Goal: Task Accomplishment & Management: Use online tool/utility

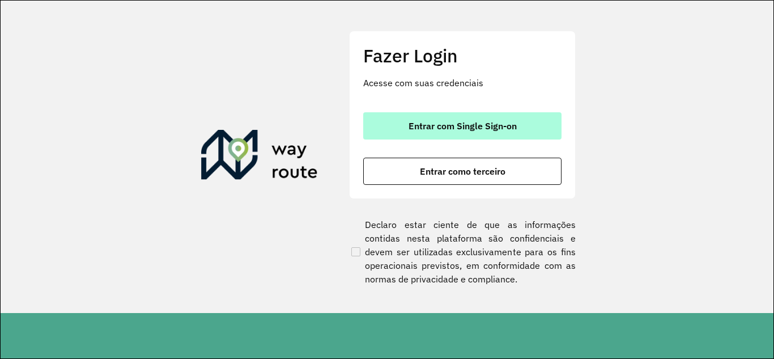
click at [493, 134] on button "Entrar com Single Sign-on" at bounding box center [462, 125] width 198 height 27
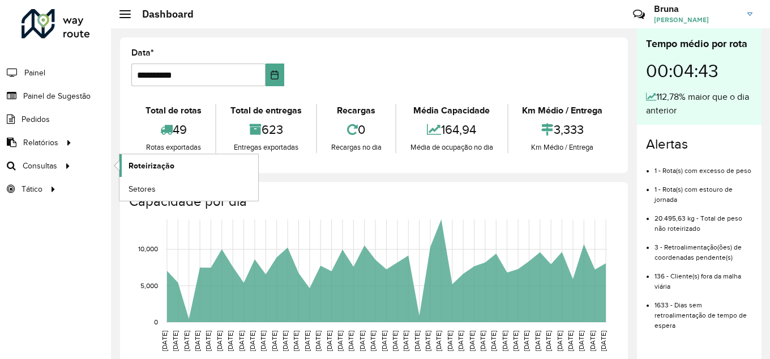
click at [148, 166] on span "Roteirização" at bounding box center [152, 166] width 46 height 12
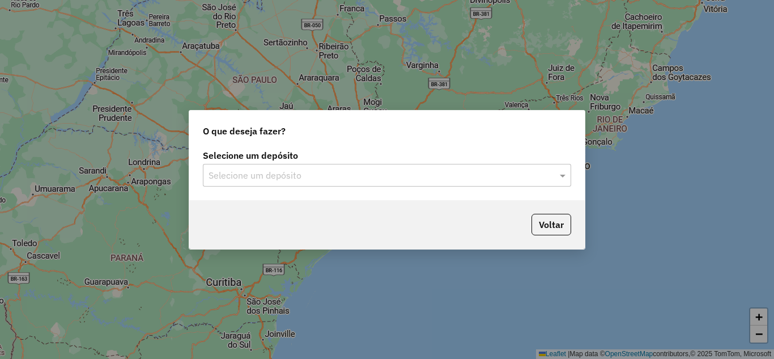
click at [319, 178] on input "text" at bounding box center [375, 176] width 334 height 14
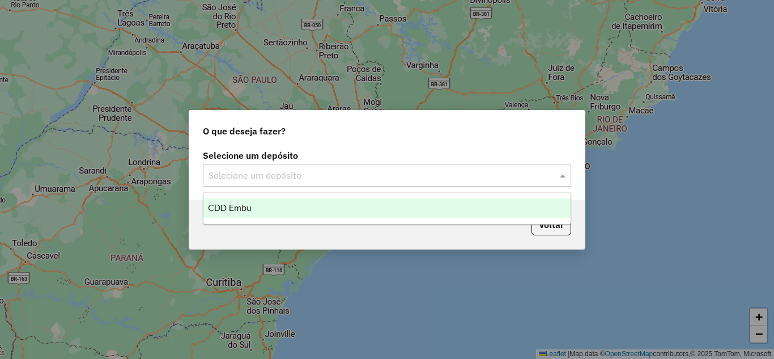
click at [305, 205] on div "CDD Embu" at bounding box center [386, 207] width 367 height 19
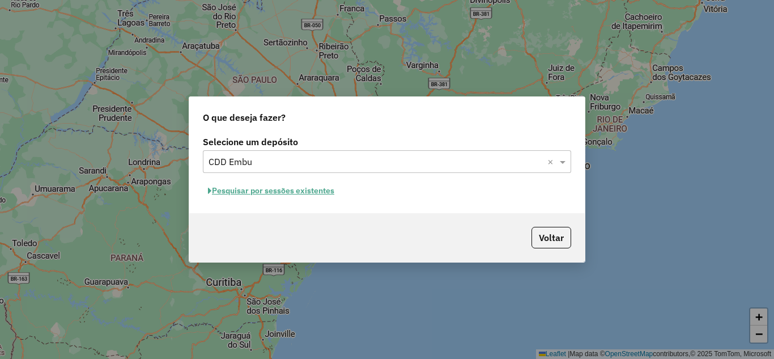
click at [301, 186] on button "Pesquisar por sessões existentes" at bounding box center [271, 191] width 137 height 18
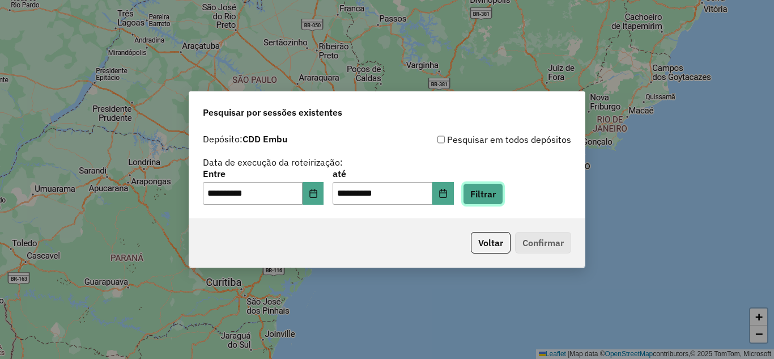
click at [485, 189] on button "Filtrar" at bounding box center [483, 194] width 40 height 22
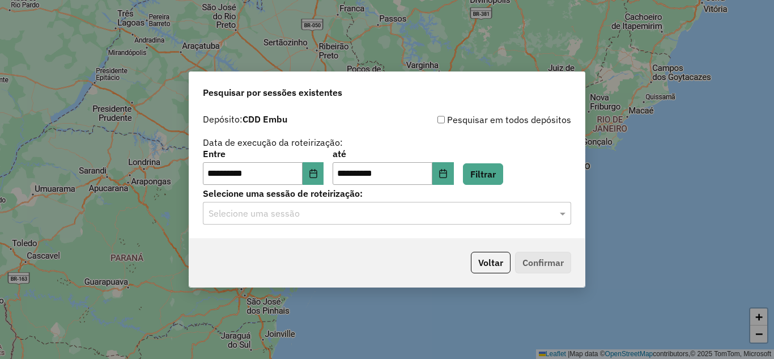
click at [423, 216] on input "text" at bounding box center [375, 214] width 334 height 14
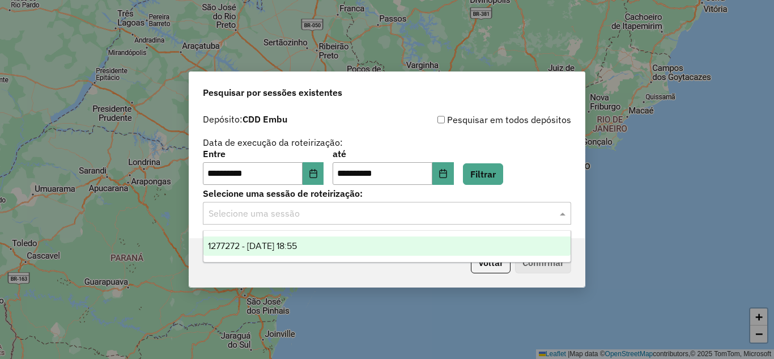
click at [341, 245] on div "1277272 - 17/09/2025 18:55" at bounding box center [386, 245] width 367 height 19
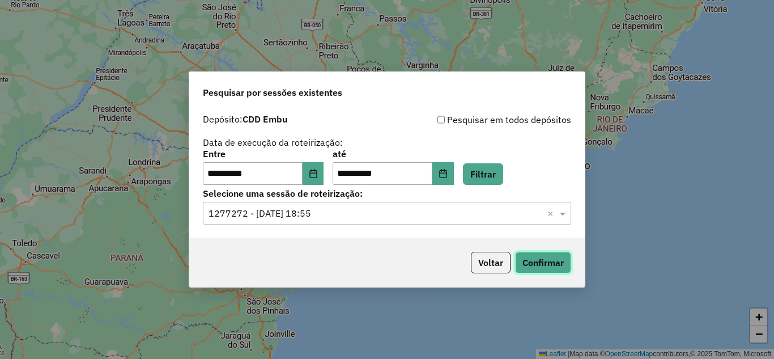
click at [528, 260] on button "Confirmar" at bounding box center [543, 262] width 56 height 22
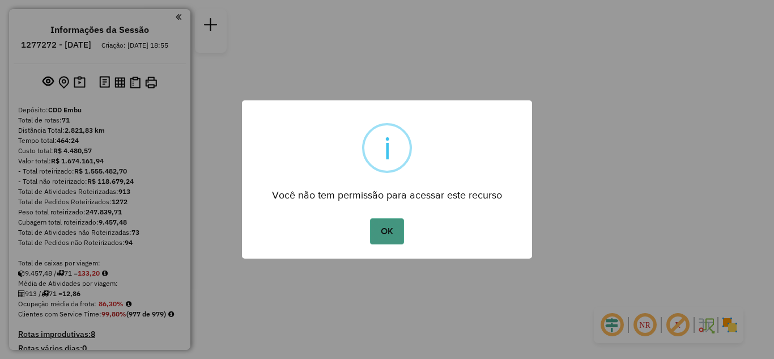
click at [391, 232] on button "OK" at bounding box center [386, 231] width 33 height 26
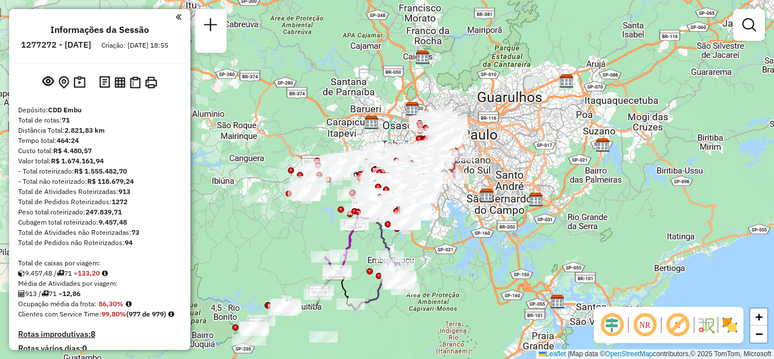
click at [651, 323] on em at bounding box center [644, 324] width 27 height 27
click at [678, 321] on em at bounding box center [677, 324] width 27 height 27
click at [732, 325] on img at bounding box center [729, 324] width 18 height 18
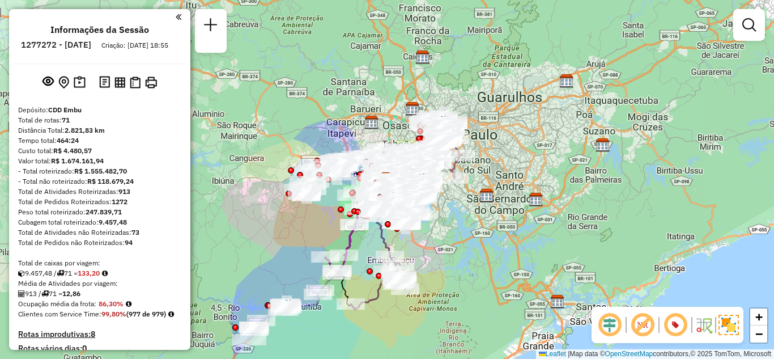
scroll to position [3633, 0]
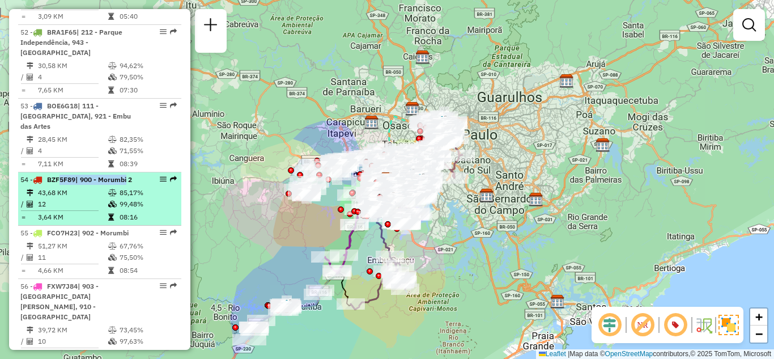
drag, startPoint x: 57, startPoint y: 181, endPoint x: 164, endPoint y: 176, distance: 107.2
click at [130, 179] on strong "BZF5F89 | 900 - Morumbi 2" at bounding box center [87, 179] width 90 height 8
select select "**********"
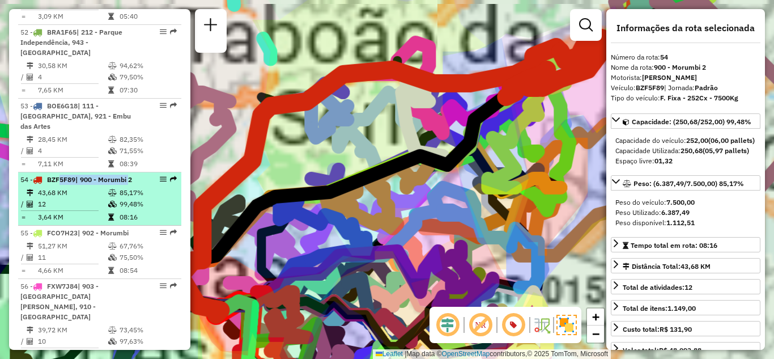
click at [160, 177] on em at bounding box center [163, 179] width 7 height 7
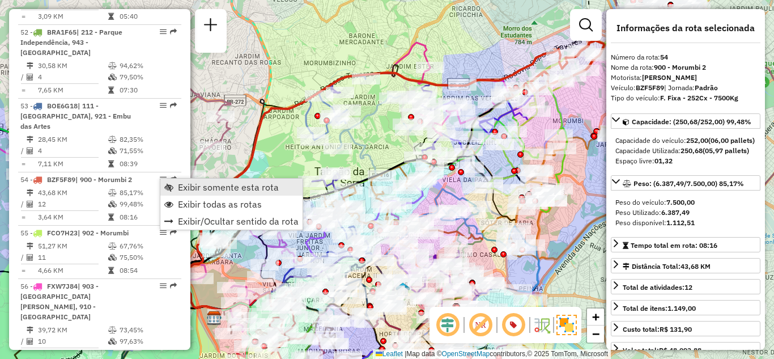
click at [189, 186] on span "Exibir somente esta rota" at bounding box center [228, 186] width 101 height 9
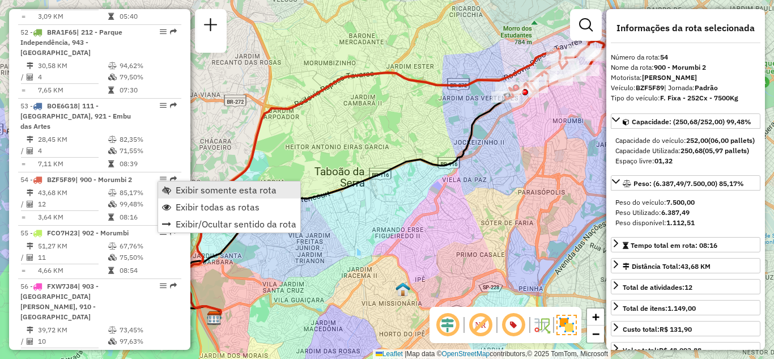
click at [197, 187] on span "Exibir somente esta rota" at bounding box center [226, 189] width 101 height 9
drag, startPoint x: 206, startPoint y: 192, endPoint x: 198, endPoint y: 192, distance: 8.5
click at [198, 192] on span "Exibir somente esta rota" at bounding box center [230, 189] width 101 height 9
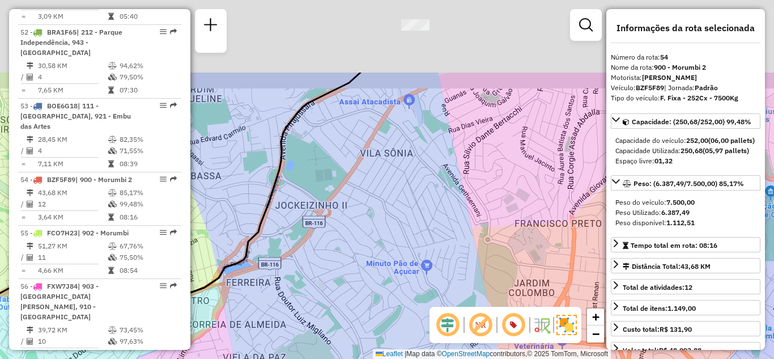
drag, startPoint x: 523, startPoint y: 182, endPoint x: 507, endPoint y: 233, distance: 53.4
click at [490, 270] on div "Janela de atendimento Grade de atendimento Capacidade Transportadoras Veículos …" at bounding box center [387, 179] width 774 height 359
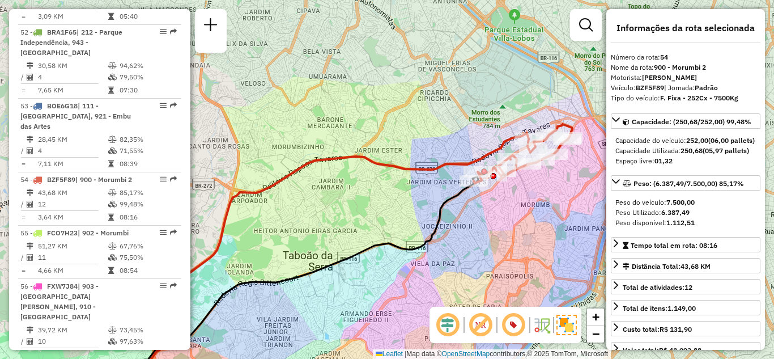
drag, startPoint x: 535, startPoint y: 160, endPoint x: 470, endPoint y: 219, distance: 87.0
click at [470, 220] on div "Janela de atendimento Grade de atendimento Capacidade Transportadoras Veículos …" at bounding box center [387, 179] width 774 height 359
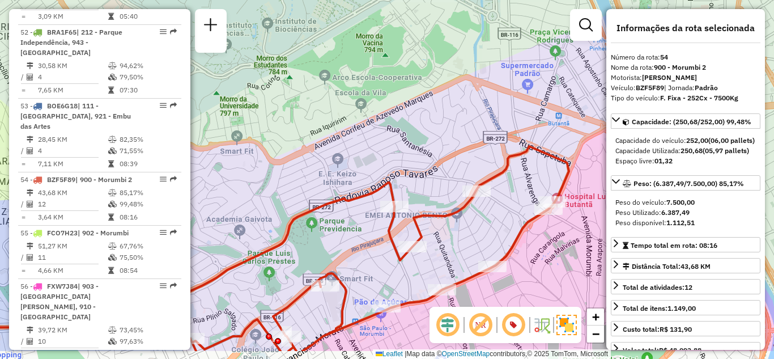
drag, startPoint x: 449, startPoint y: 125, endPoint x: 451, endPoint y: 78, distance: 47.1
click at [451, 78] on div "Janela de atendimento Grade de atendimento Capacidade Transportadoras Veículos …" at bounding box center [387, 179] width 774 height 359
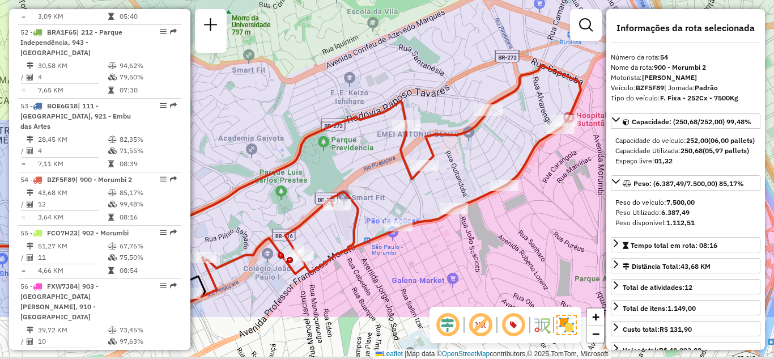
drag, startPoint x: 359, startPoint y: 152, endPoint x: 370, endPoint y: 75, distance: 77.9
click at [370, 75] on div "Janela de atendimento Grade de atendimento Capacidade Transportadoras Veículos …" at bounding box center [387, 179] width 774 height 359
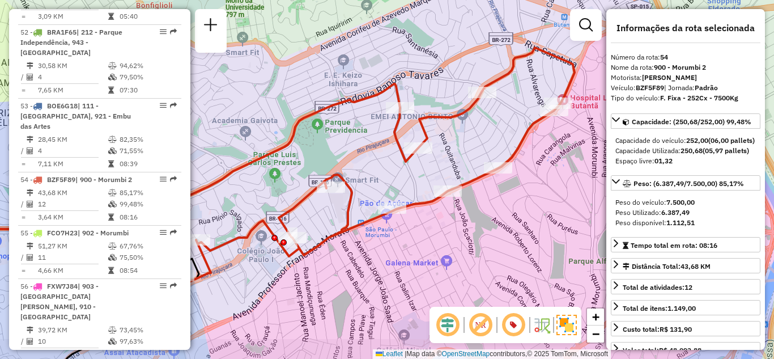
drag, startPoint x: 505, startPoint y: 172, endPoint x: 498, endPoint y: 142, distance: 31.2
click at [498, 142] on div "Janela de atendimento Grade de atendimento Capacidade Transportadoras Veículos …" at bounding box center [387, 179] width 774 height 359
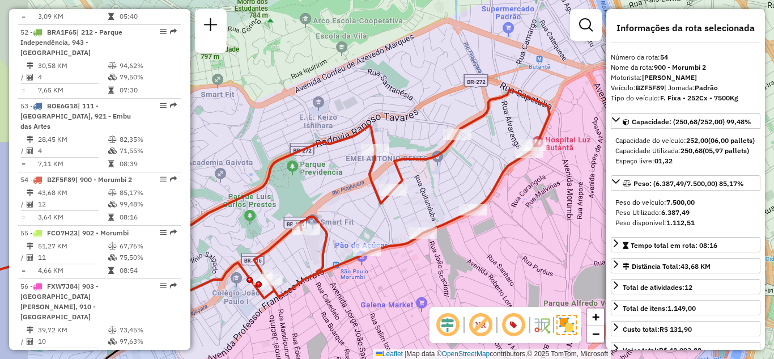
drag, startPoint x: 476, startPoint y: 191, endPoint x: 513, endPoint y: 176, distance: 40.4
click at [513, 176] on icon at bounding box center [352, 207] width 395 height 236
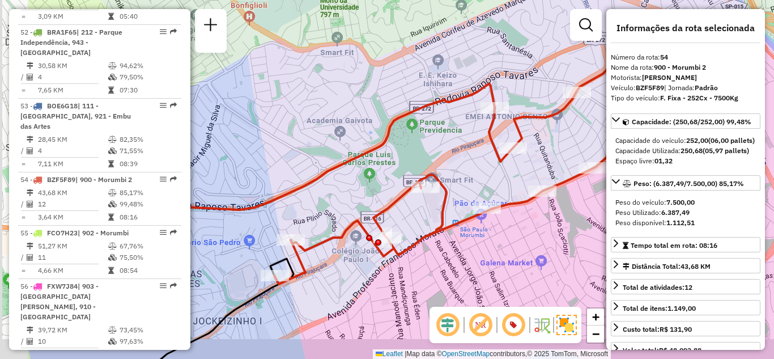
drag, startPoint x: 481, startPoint y: 189, endPoint x: 531, endPoint y: 174, distance: 52.5
click at [531, 174] on div "Janela de atendimento Grade de atendimento Capacidade Transportadoras Veículos …" at bounding box center [387, 179] width 774 height 359
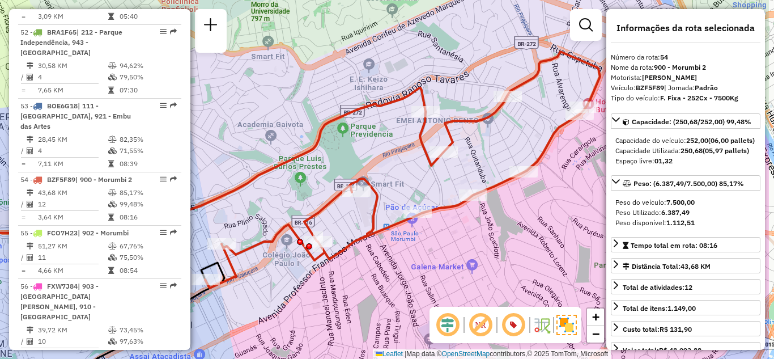
drag, startPoint x: 548, startPoint y: 228, endPoint x: 497, endPoint y: 229, distance: 51.6
click at [497, 229] on div "Janela de atendimento Grade de atendimento Capacidade Transportadoras Veículos …" at bounding box center [387, 179] width 774 height 359
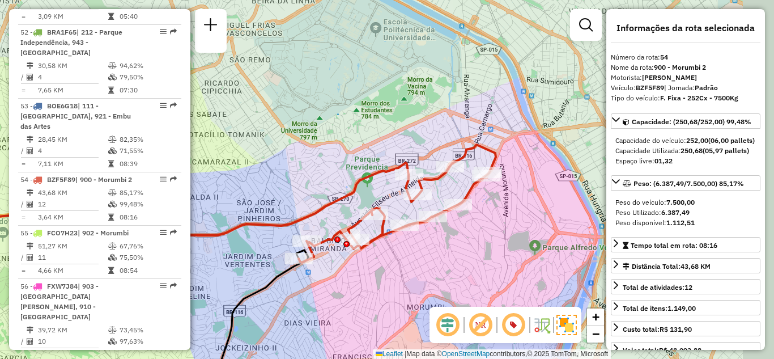
drag, startPoint x: 569, startPoint y: 231, endPoint x: 502, endPoint y: 229, distance: 66.8
click at [502, 229] on div "Janela de atendimento Grade de atendimento Capacidade Transportadoras Veículos …" at bounding box center [387, 179] width 774 height 359
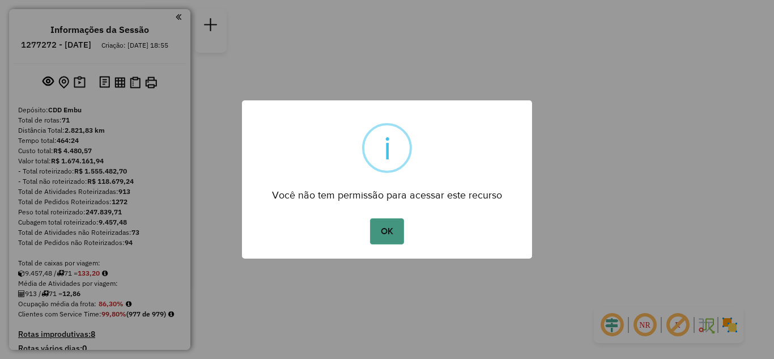
click at [403, 232] on button "OK" at bounding box center [386, 231] width 33 height 26
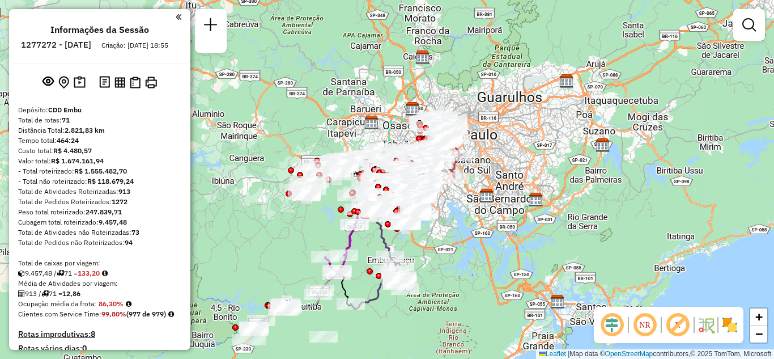
drag, startPoint x: 644, startPoint y: 328, endPoint x: 668, endPoint y: 327, distance: 23.8
click at [644, 328] on em at bounding box center [644, 324] width 27 height 27
click at [669, 327] on em at bounding box center [677, 324] width 27 height 27
click at [726, 329] on img at bounding box center [729, 324] width 18 height 18
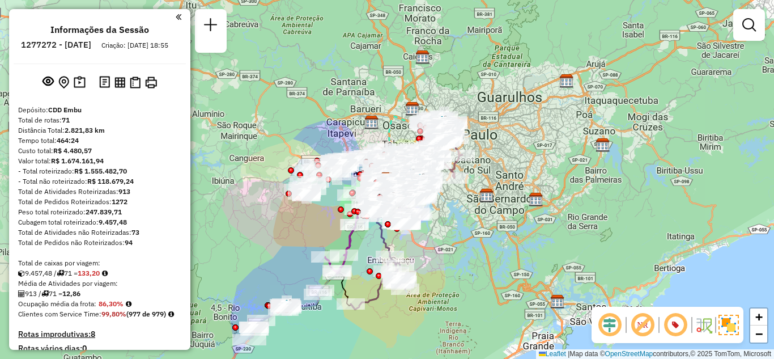
click at [724, 323] on img at bounding box center [728, 324] width 20 height 20
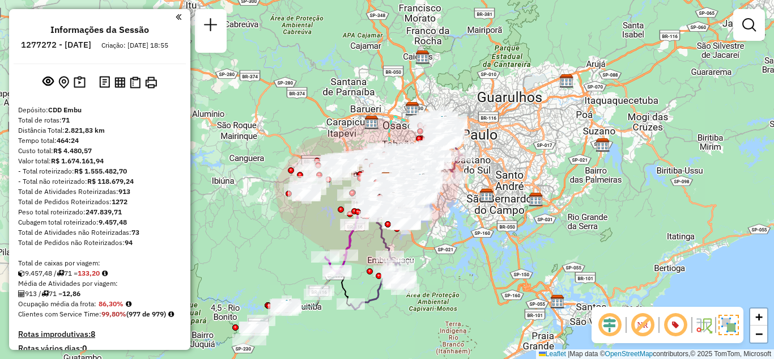
scroll to position [3633, 0]
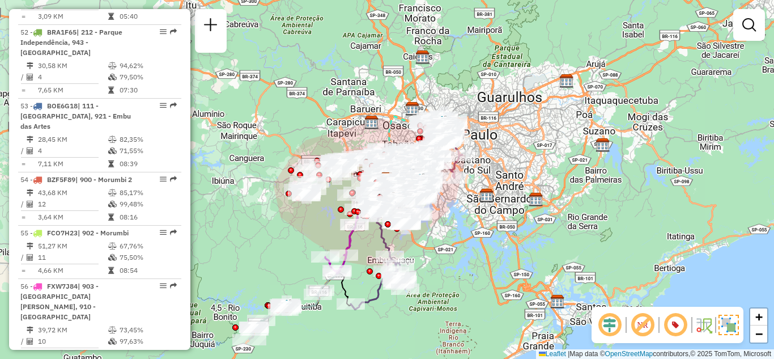
click at [773, 32] on div "Janela de atendimento Grade de atendimento Capacidade Transportadoras Veículos …" at bounding box center [387, 179] width 774 height 359
click at [750, 35] on link at bounding box center [748, 25] width 23 height 23
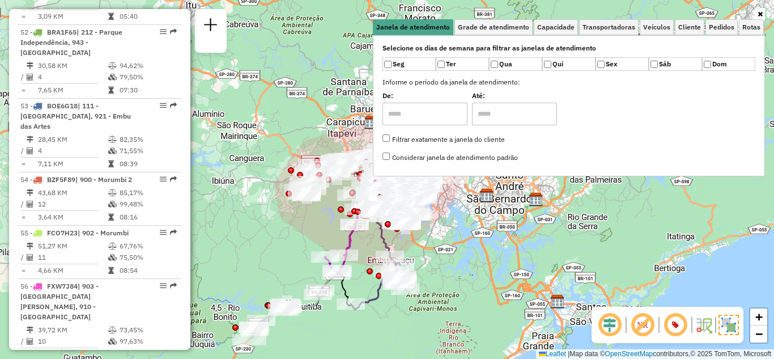
click at [570, 247] on div "Janela de atendimento Grade de atendimento Capacidade Transportadoras Veículos …" at bounding box center [387, 179] width 774 height 359
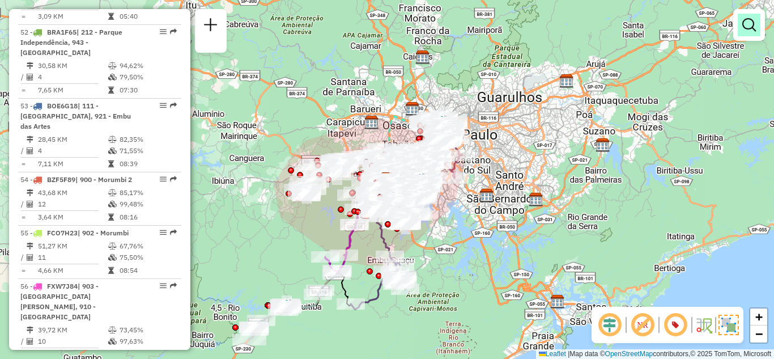
click at [738, 19] on link at bounding box center [748, 25] width 23 height 23
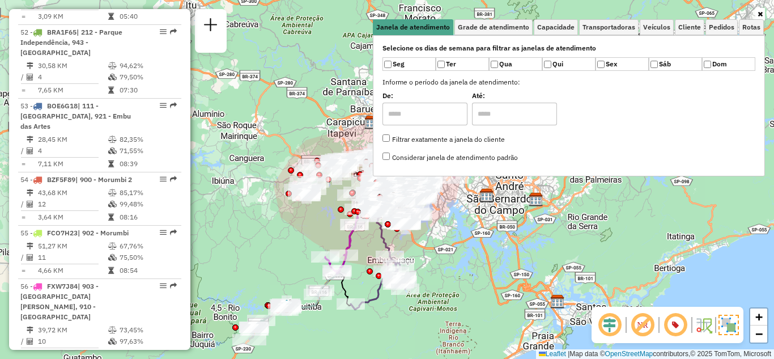
click at [262, 227] on div "Rota 9 - Placa FWL6F53 97042085 - C A LIMA PEC Janela de atendimento Grade de a…" at bounding box center [387, 179] width 774 height 359
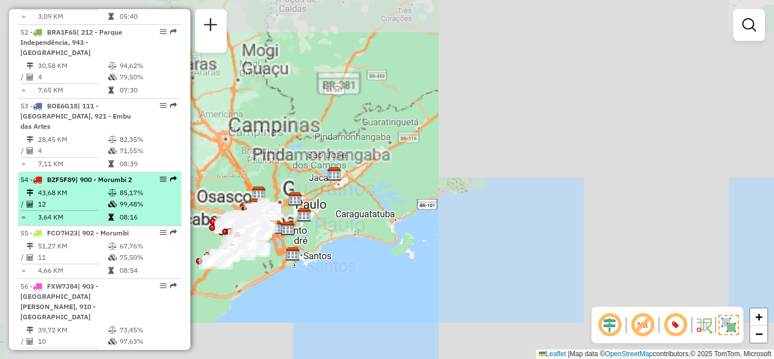
click at [86, 185] on li "54 - BZF5F89 | 900 - Morumbi 2 43,68 KM 85,17% / 12 99,48% = 3,64 KM 08:16" at bounding box center [99, 198] width 163 height 53
select select "**********"
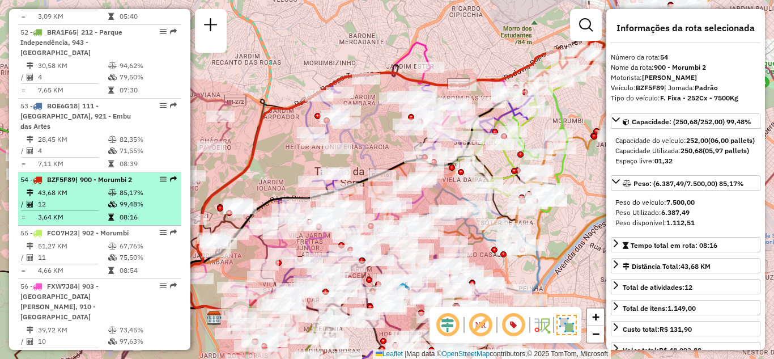
click at [160, 177] on em at bounding box center [163, 179] width 7 height 7
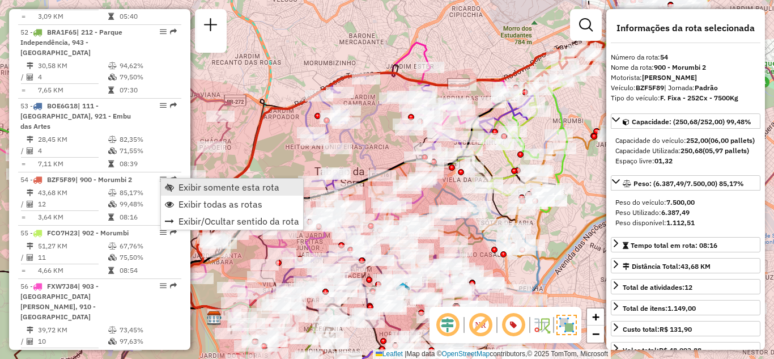
click at [195, 189] on span "Exibir somente esta rota" at bounding box center [228, 186] width 101 height 9
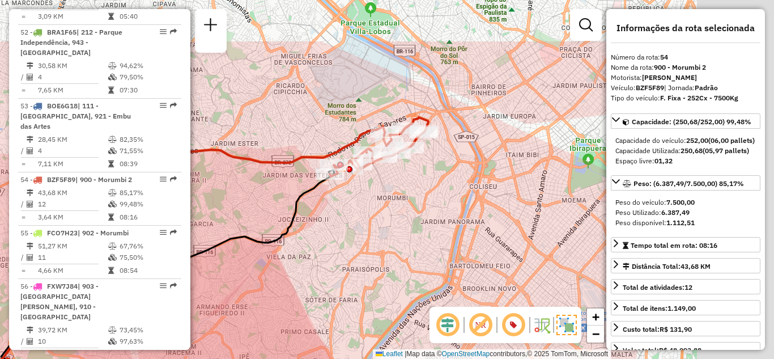
drag, startPoint x: 497, startPoint y: 165, endPoint x: 321, endPoint y: 242, distance: 192.3
click at [321, 242] on div "Janela de atendimento Grade de atendimento Capacidade Transportadoras Veículos …" at bounding box center [387, 179] width 774 height 359
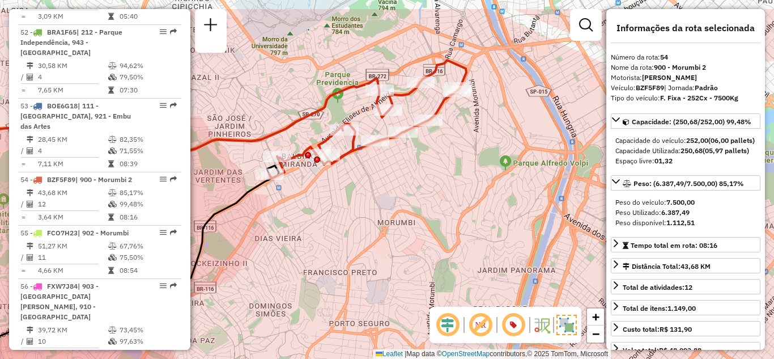
drag, startPoint x: 420, startPoint y: 161, endPoint x: 429, endPoint y: 206, distance: 45.8
click at [429, 206] on div "Janela de atendimento Grade de atendimento Capacidade Transportadoras Veículos …" at bounding box center [387, 179] width 774 height 359
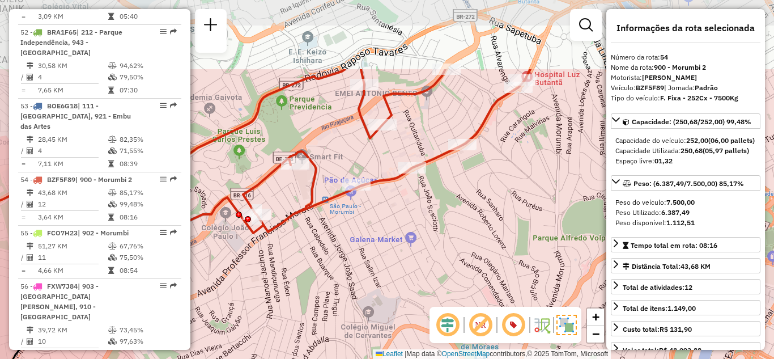
drag, startPoint x: 468, startPoint y: 216, endPoint x: 499, endPoint y: 269, distance: 60.9
click at [499, 269] on div "Janela de atendimento Grade de atendimento Capacidade Transportadoras Veículos …" at bounding box center [387, 179] width 774 height 359
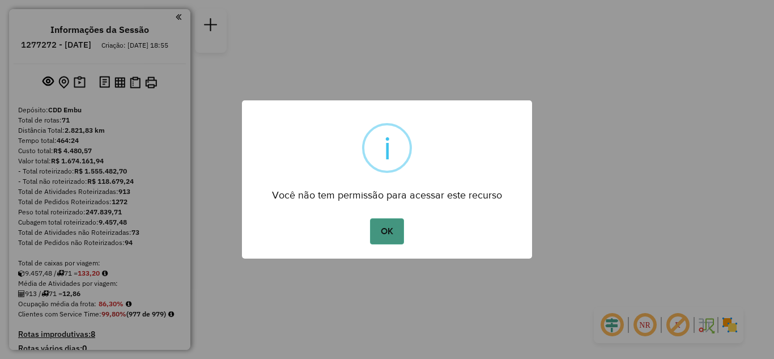
click at [391, 227] on button "OK" at bounding box center [386, 231] width 33 height 26
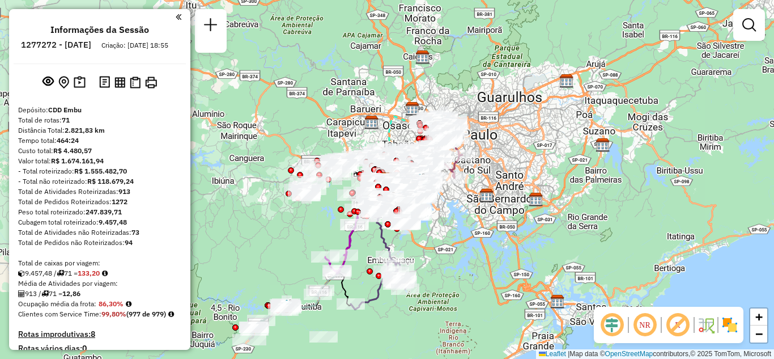
click at [726, 326] on img at bounding box center [729, 324] width 18 height 18
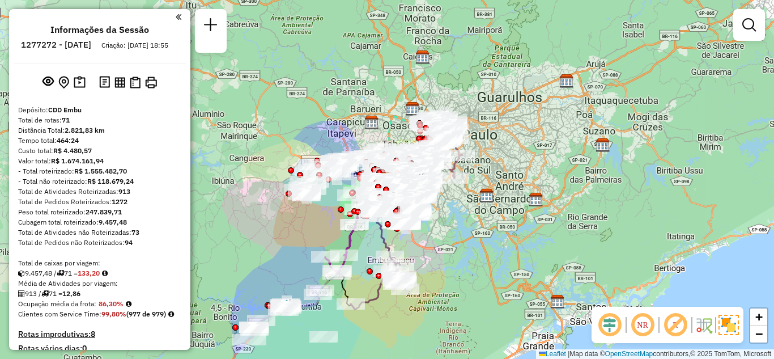
click at [642, 327] on em at bounding box center [642, 324] width 27 height 27
click at [674, 329] on em at bounding box center [675, 324] width 27 height 27
click at [731, 323] on img at bounding box center [728, 324] width 20 height 20
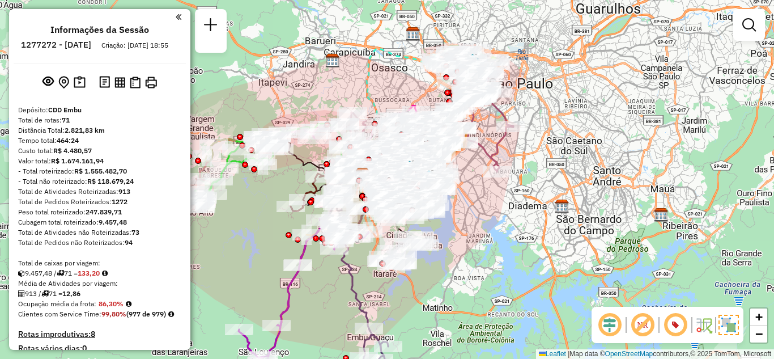
click at [728, 327] on img at bounding box center [728, 324] width 20 height 20
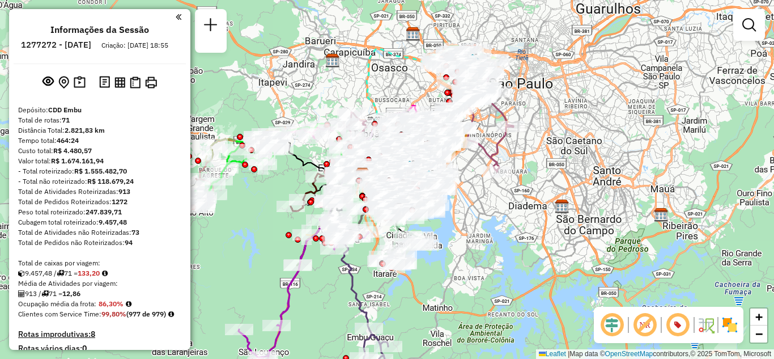
scroll to position [3633, 0]
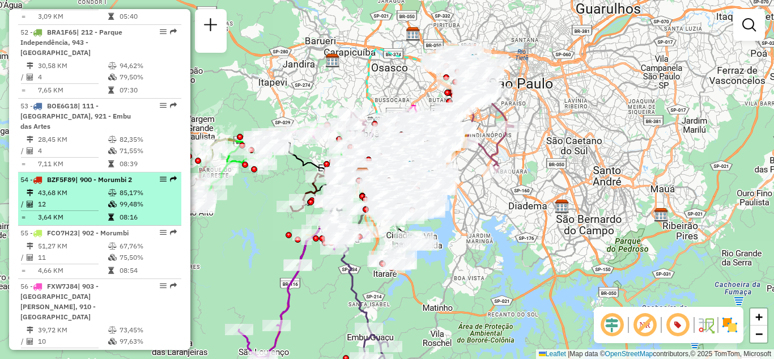
select select "**********"
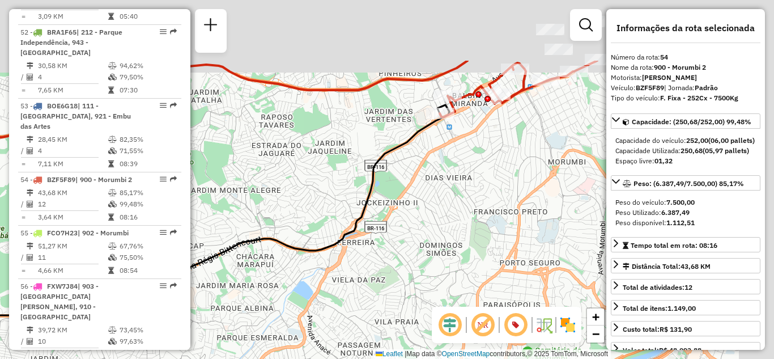
drag, startPoint x: 483, startPoint y: 140, endPoint x: 301, endPoint y: 255, distance: 215.1
click at [304, 253] on div "Janela de atendimento Grade de atendimento Capacidade Transportadoras Veículos …" at bounding box center [387, 179] width 774 height 359
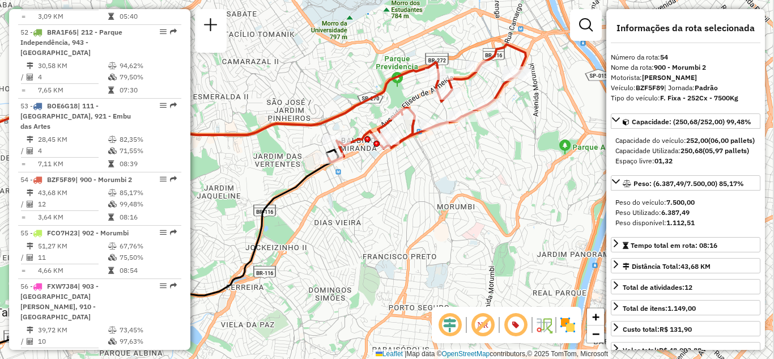
drag, startPoint x: 459, startPoint y: 177, endPoint x: 367, endPoint y: 205, distance: 95.9
click at [367, 205] on div "Janela de atendimento Grade de atendimento Capacidade Transportadoras Veículos …" at bounding box center [387, 179] width 774 height 359
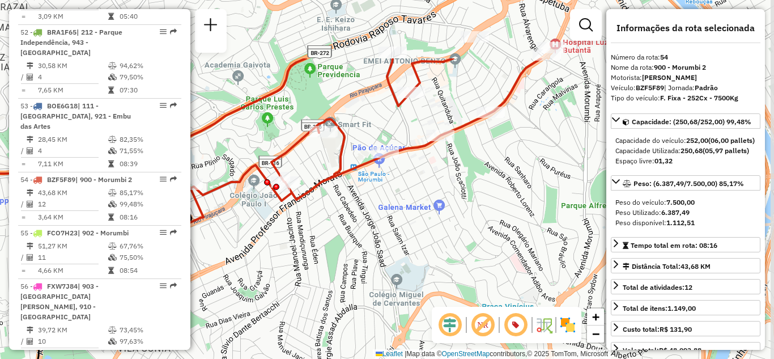
drag, startPoint x: 489, startPoint y: 148, endPoint x: 454, endPoint y: 250, distance: 107.8
click at [454, 250] on div "Janela de atendimento Grade de atendimento Capacidade Transportadoras Veículos …" at bounding box center [387, 179] width 774 height 359
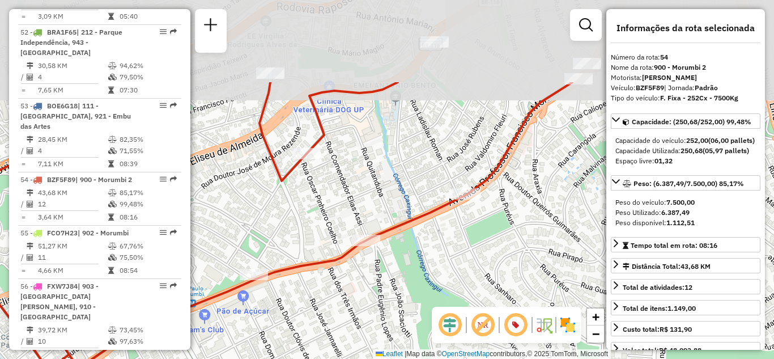
drag, startPoint x: 503, startPoint y: 131, endPoint x: 473, endPoint y: 257, distance: 129.3
click at [474, 255] on div "Janela de atendimento Grade de atendimento Capacidade Transportadoras Veículos …" at bounding box center [387, 179] width 774 height 359
